Goal: Information Seeking & Learning: Learn about a topic

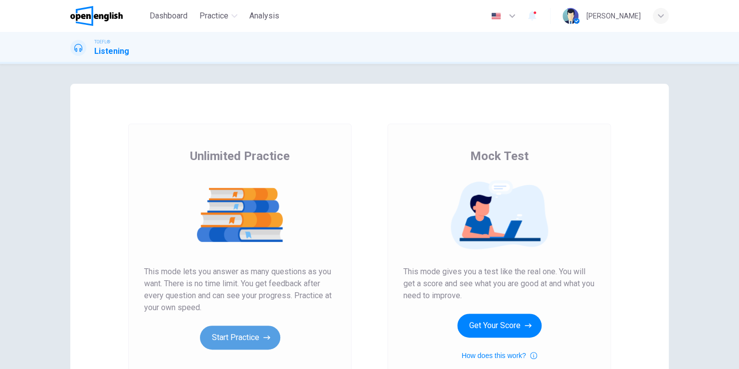
click at [257, 333] on button "Start Practice" at bounding box center [240, 338] width 80 height 24
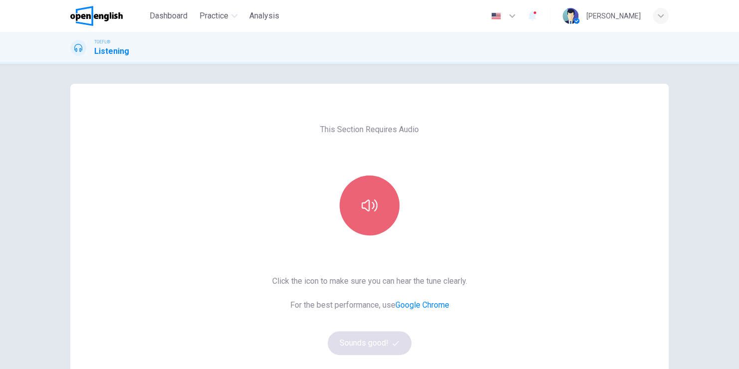
click at [378, 204] on button "button" at bounding box center [370, 206] width 60 height 60
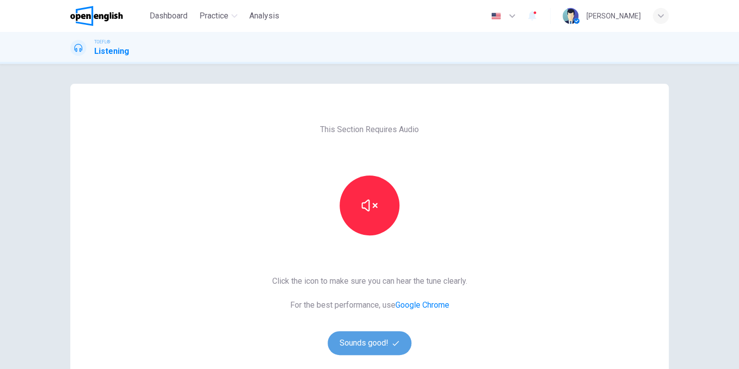
click at [372, 341] on button "Sounds good!" at bounding box center [370, 343] width 84 height 24
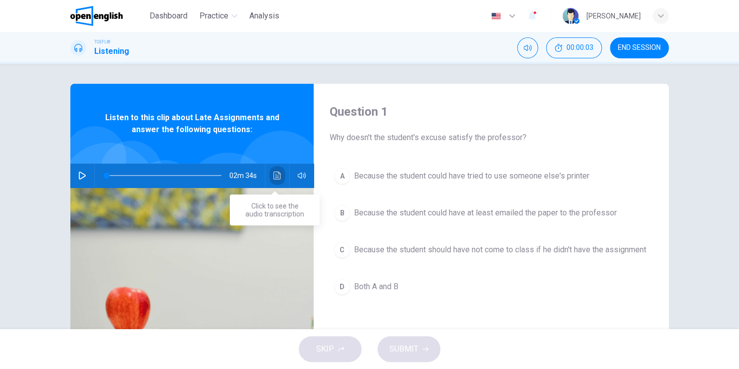
click at [274, 176] on icon "Click to see the audio transcription" at bounding box center [277, 176] width 8 height 8
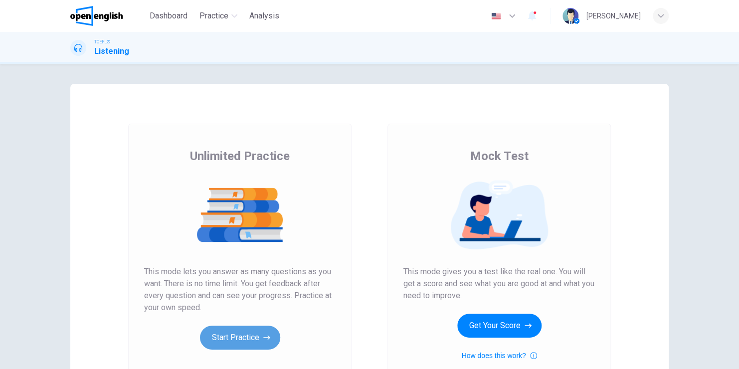
click at [239, 339] on button "Start Practice" at bounding box center [240, 338] width 80 height 24
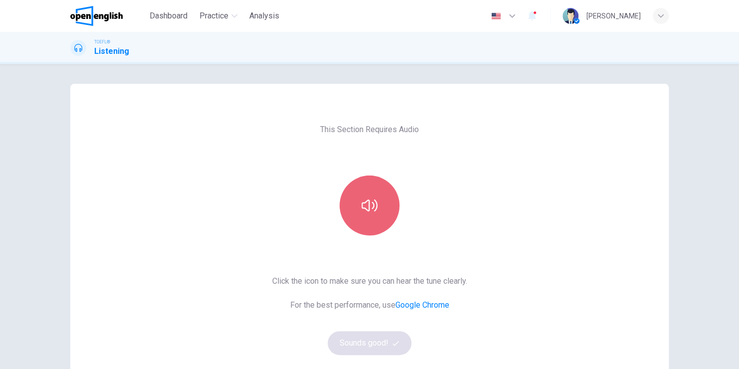
click at [372, 216] on button "button" at bounding box center [370, 206] width 60 height 60
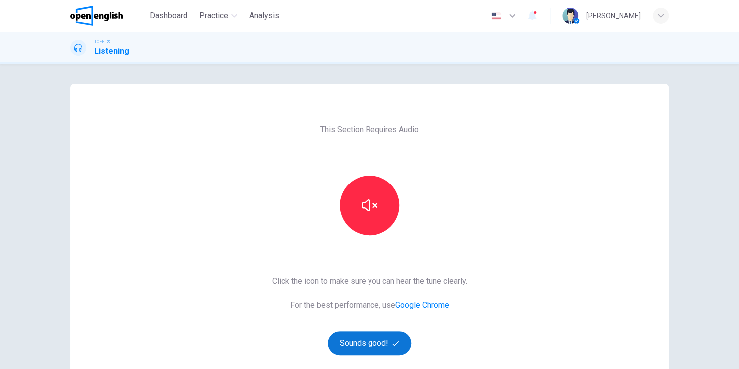
click at [376, 349] on button "Sounds good!" at bounding box center [370, 343] width 84 height 24
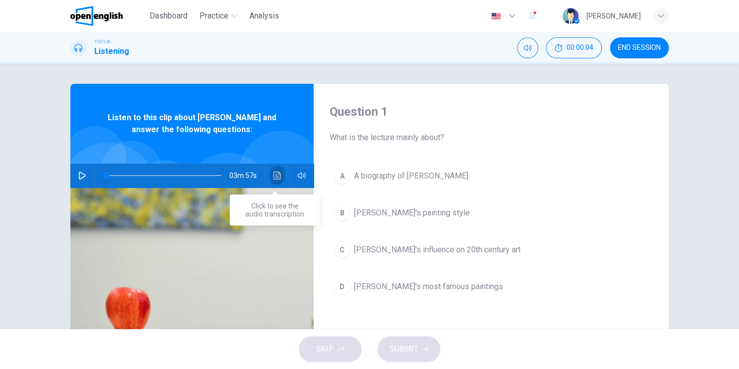
click at [275, 176] on icon "Click to see the audio transcription" at bounding box center [277, 176] width 8 height 8
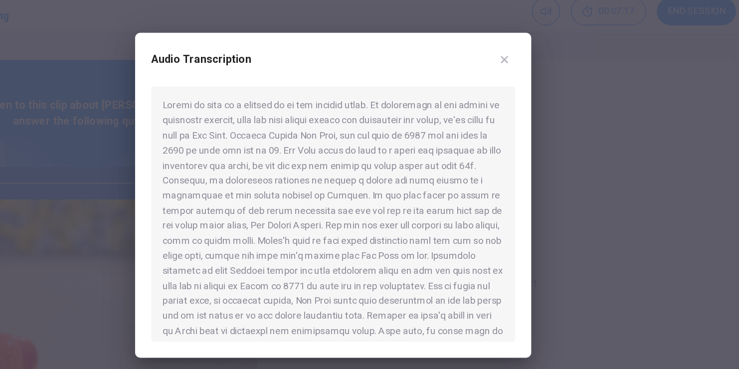
click at [142, 41] on div at bounding box center [369, 184] width 739 height 369
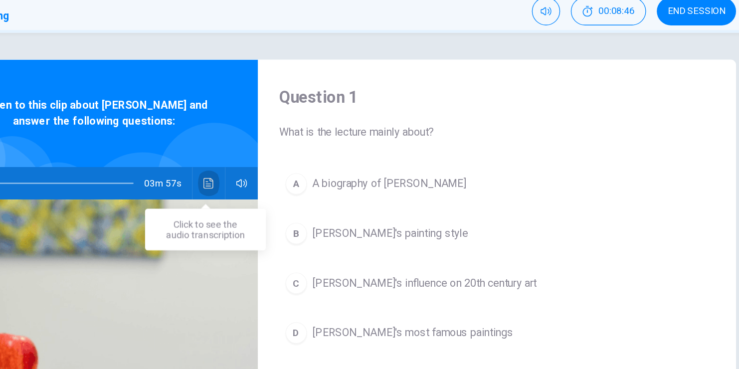
click at [274, 174] on icon "Click to see the audio transcription" at bounding box center [277, 176] width 8 height 8
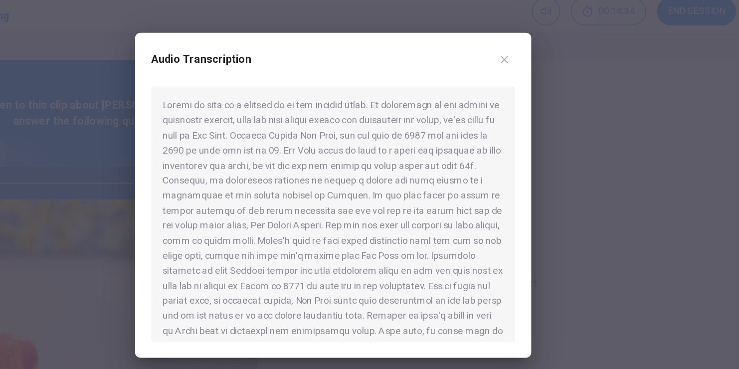
click at [368, 198] on div at bounding box center [369, 199] width 270 height 190
click at [234, 105] on div at bounding box center [369, 199] width 270 height 190
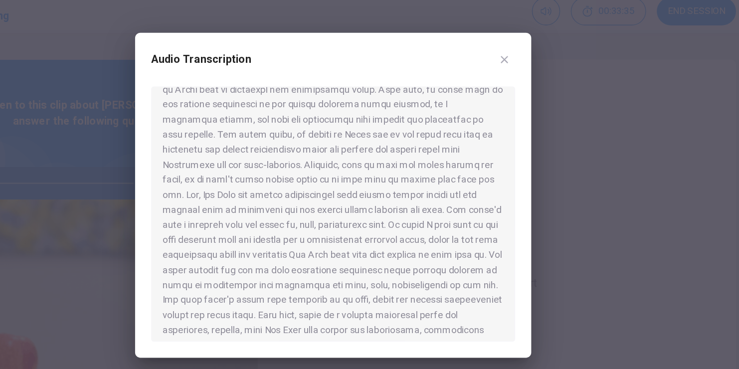
scroll to position [179, 0]
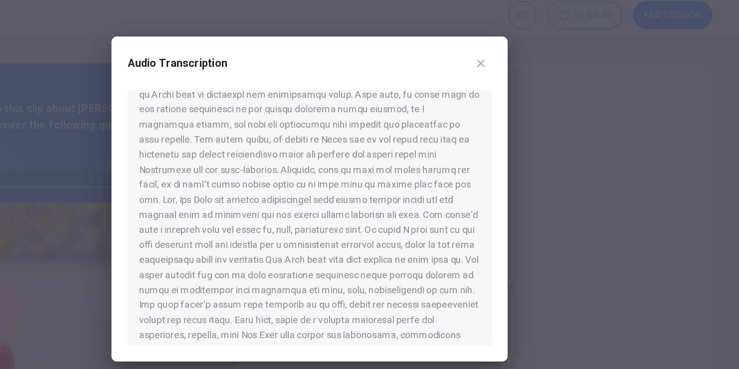
click at [316, 248] on div at bounding box center [369, 199] width 270 height 190
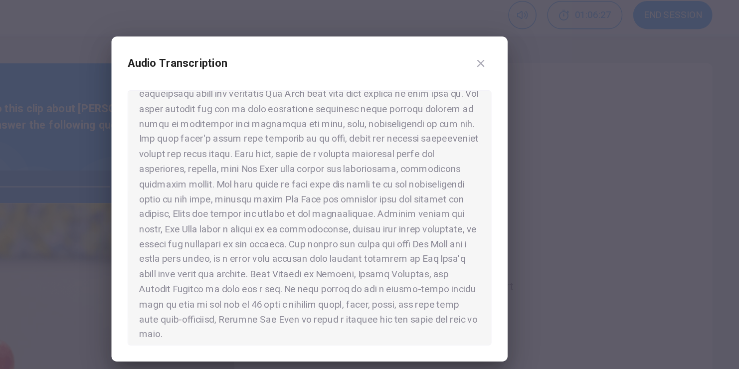
scroll to position [307, 0]
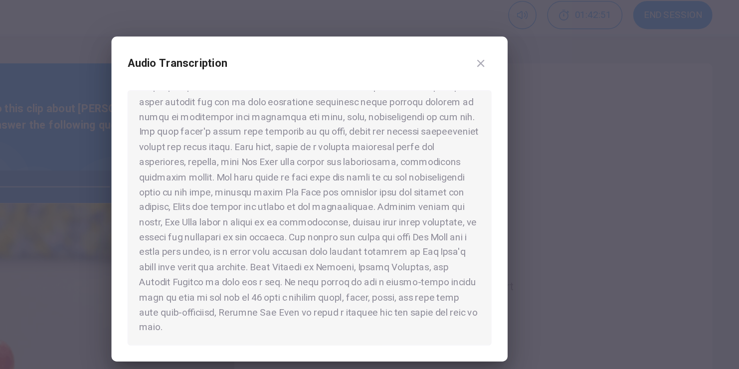
click at [168, 42] on div at bounding box center [369, 184] width 739 height 369
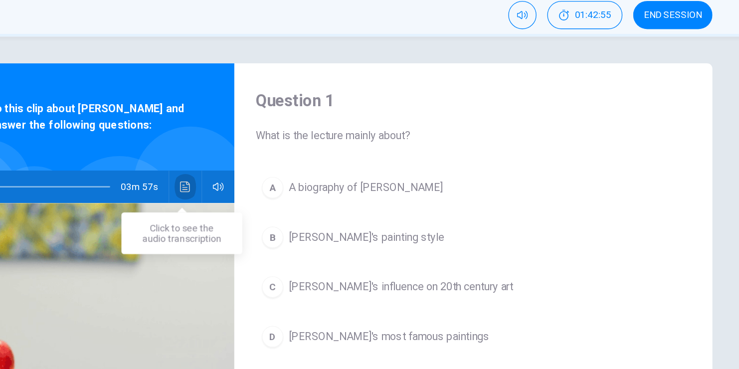
click at [274, 176] on icon "Click to see the audio transcription" at bounding box center [277, 176] width 8 height 8
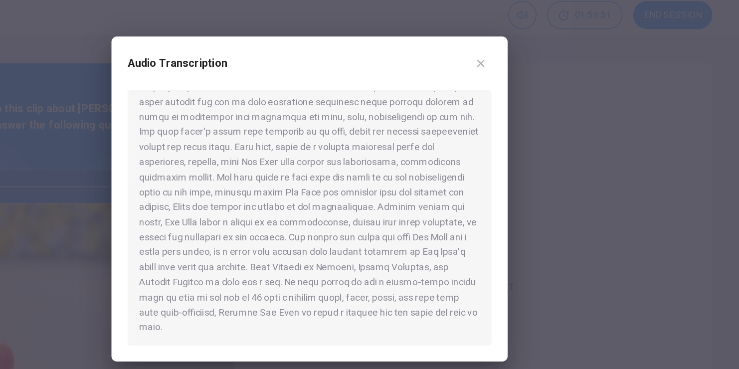
click at [495, 84] on icon "button" at bounding box center [497, 84] width 8 height 8
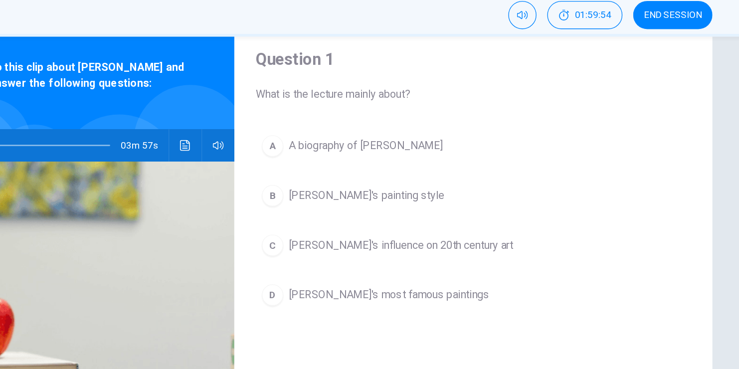
scroll to position [30, 0]
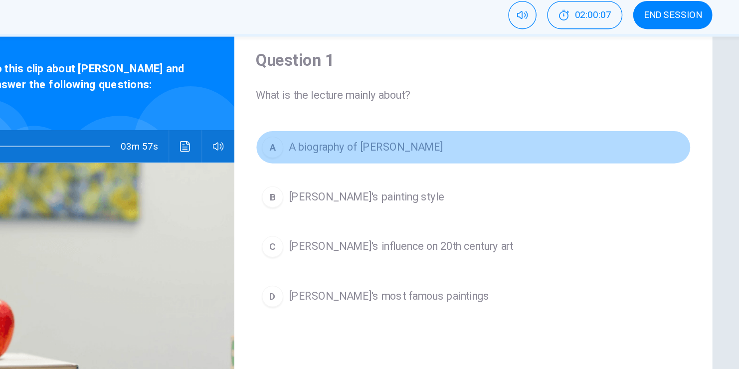
click at [356, 148] on span "A biography of [PERSON_NAME]" at bounding box center [411, 146] width 114 height 12
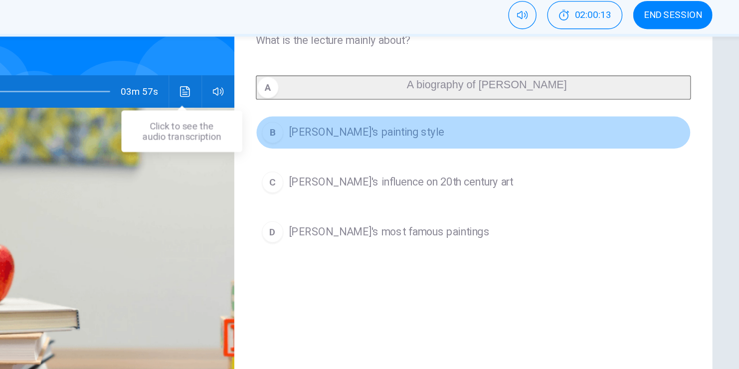
scroll to position [76, 0]
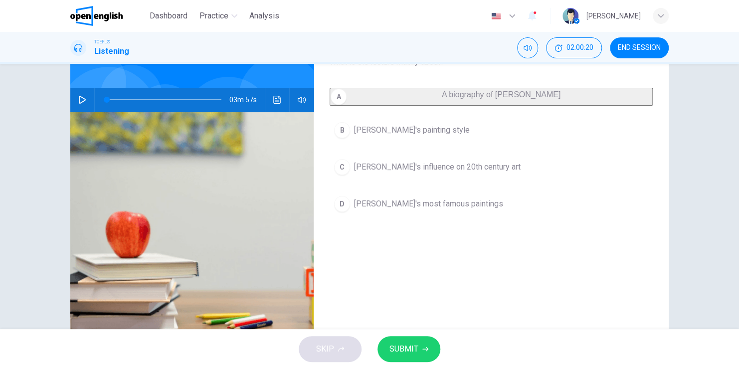
click at [410, 354] on span "SUBMIT" at bounding box center [403, 349] width 29 height 14
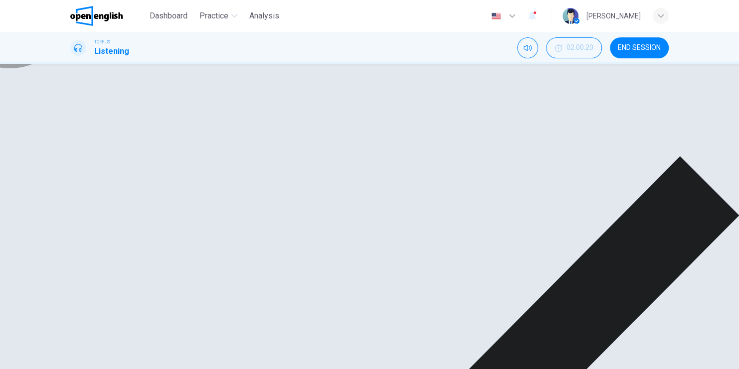
drag, startPoint x: 493, startPoint y: 343, endPoint x: 507, endPoint y: 348, distance: 15.1
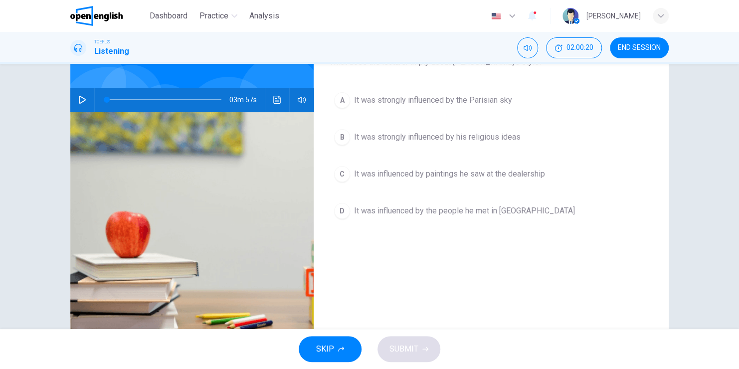
click at [507, 348] on div "SKIP SUBMIT" at bounding box center [369, 349] width 739 height 40
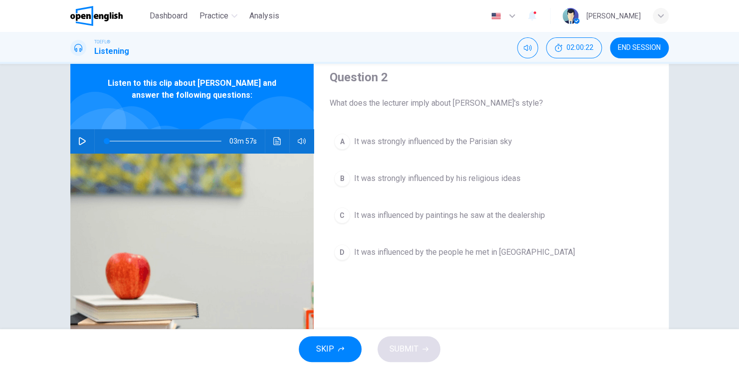
scroll to position [32, 0]
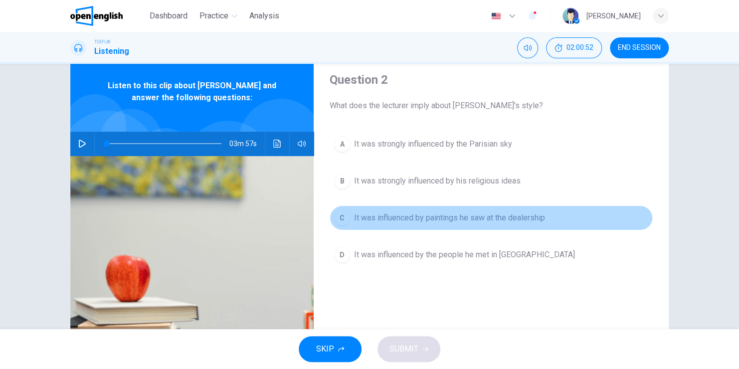
click at [501, 217] on span "It was influenced by paintings he saw at the dealership" at bounding box center [449, 218] width 191 height 12
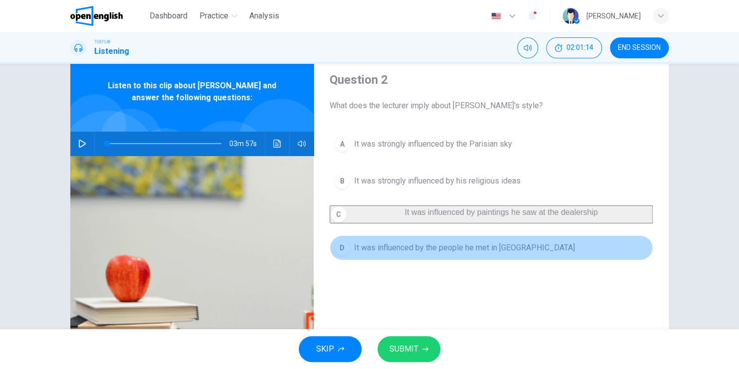
click at [451, 254] on span "It was influenced by the people he met in [GEOGRAPHIC_DATA]" at bounding box center [464, 248] width 221 height 12
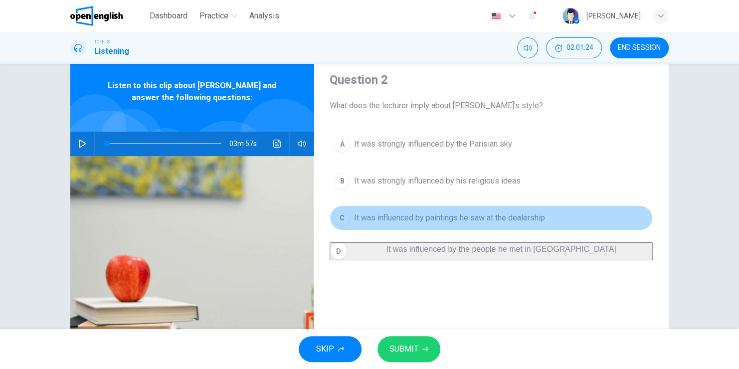
click at [454, 218] on span "It was influenced by paintings he saw at the dealership" at bounding box center [449, 218] width 191 height 12
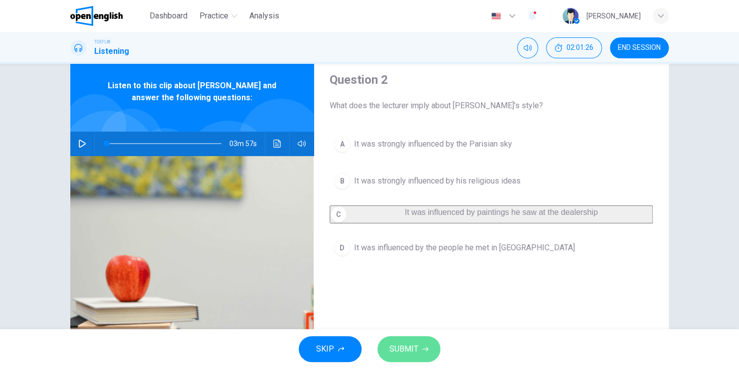
click at [422, 350] on icon "button" at bounding box center [425, 349] width 6 height 6
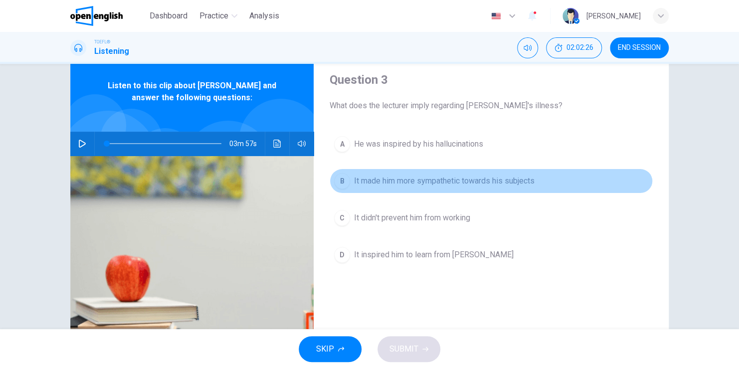
click at [438, 180] on span "It made him more sympathetic towards his subjects" at bounding box center [444, 181] width 181 height 12
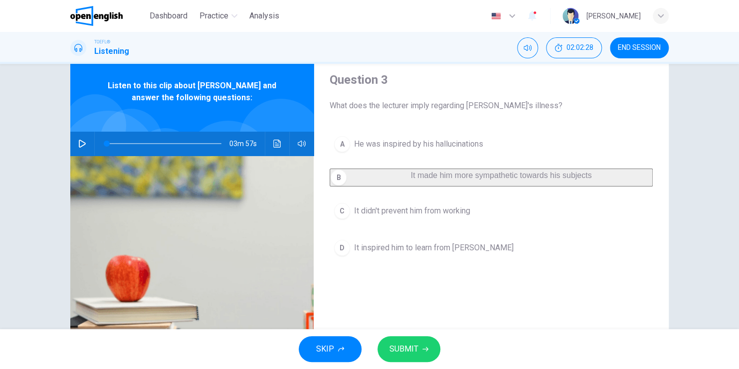
click at [411, 347] on span "SUBMIT" at bounding box center [403, 349] width 29 height 14
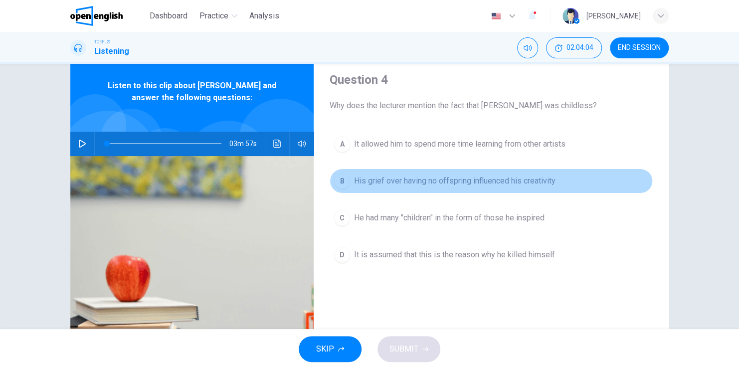
click at [387, 184] on span "His grief over having no offspring influenced his creativity" at bounding box center [454, 181] width 201 height 12
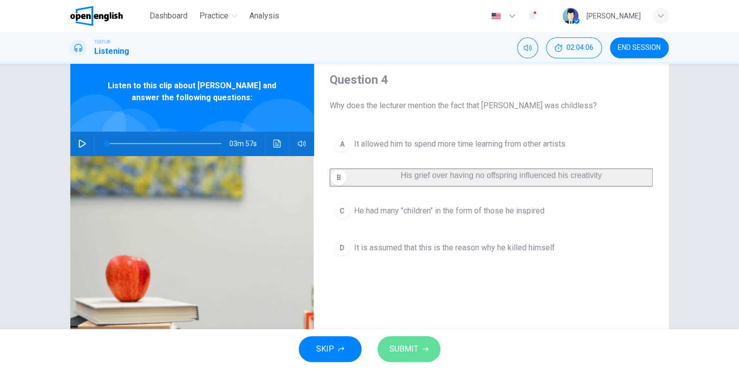
click at [421, 353] on button "SUBMIT" at bounding box center [409, 349] width 63 height 26
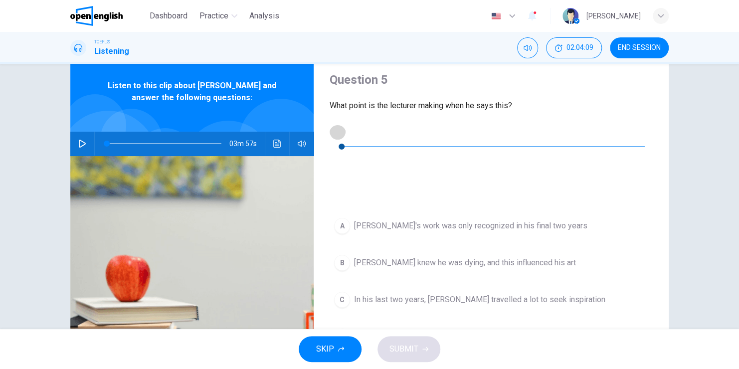
click at [343, 132] on button "button" at bounding box center [338, 132] width 16 height 16
type input "*"
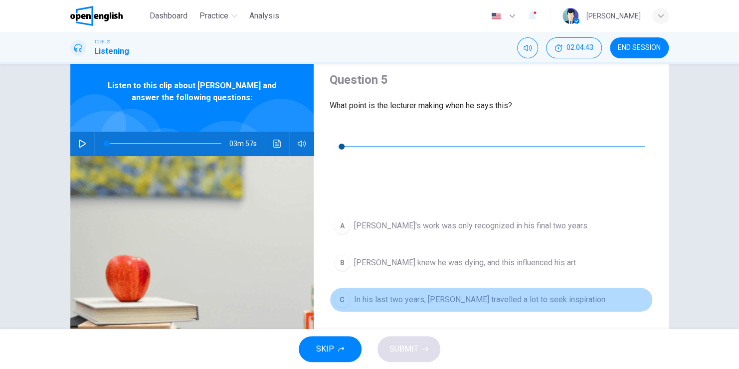
click at [391, 294] on span "In his last two years, [PERSON_NAME] travelled a lot to seek inspiration" at bounding box center [479, 300] width 251 height 12
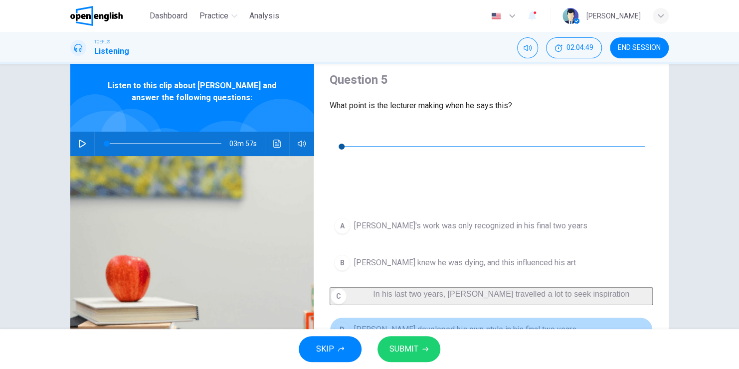
click at [377, 324] on span "[PERSON_NAME] developed his own style in his final two years" at bounding box center [465, 330] width 222 height 12
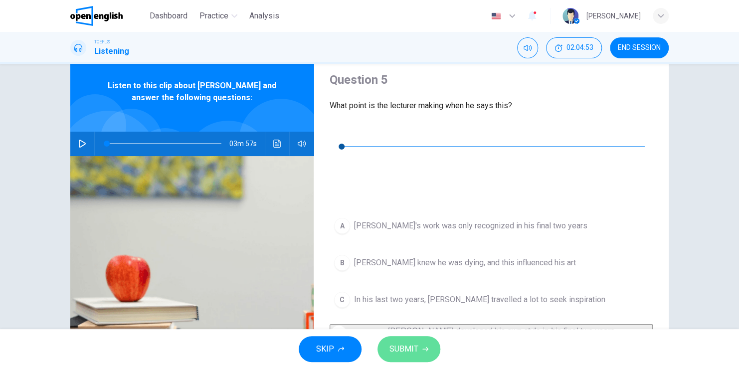
click at [421, 345] on button "SUBMIT" at bounding box center [409, 349] width 63 height 26
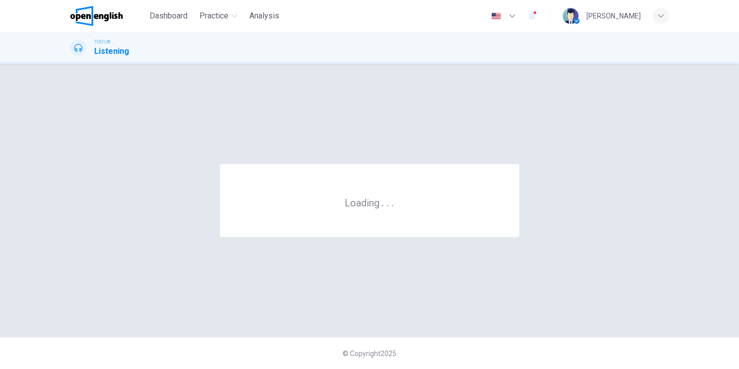
scroll to position [0, 0]
